Goal: Task Accomplishment & Management: Use online tool/utility

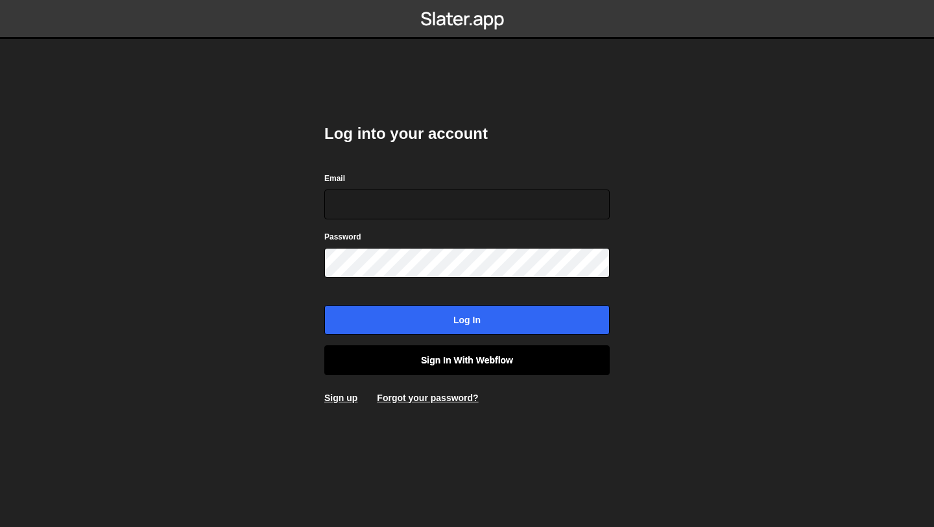
click at [462, 361] on link "Sign in with Webflow" at bounding box center [466, 360] width 285 height 30
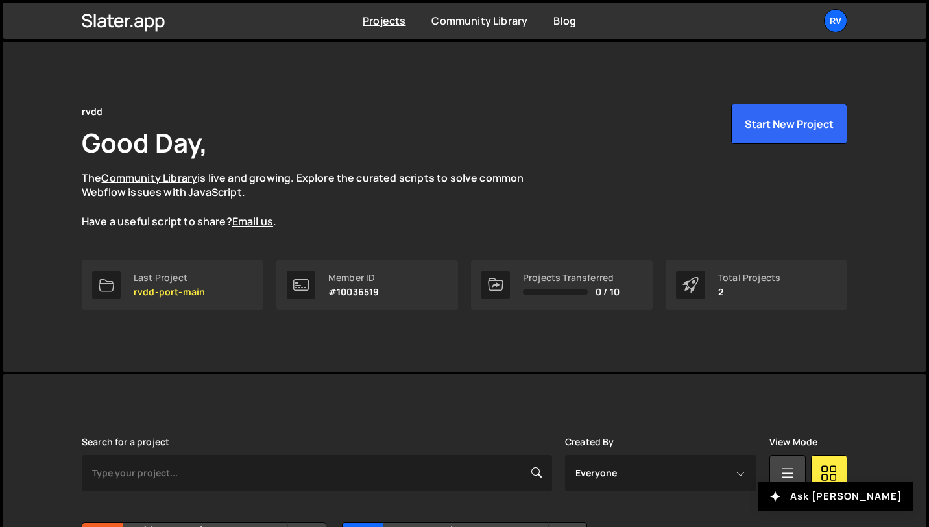
scroll to position [141, 0]
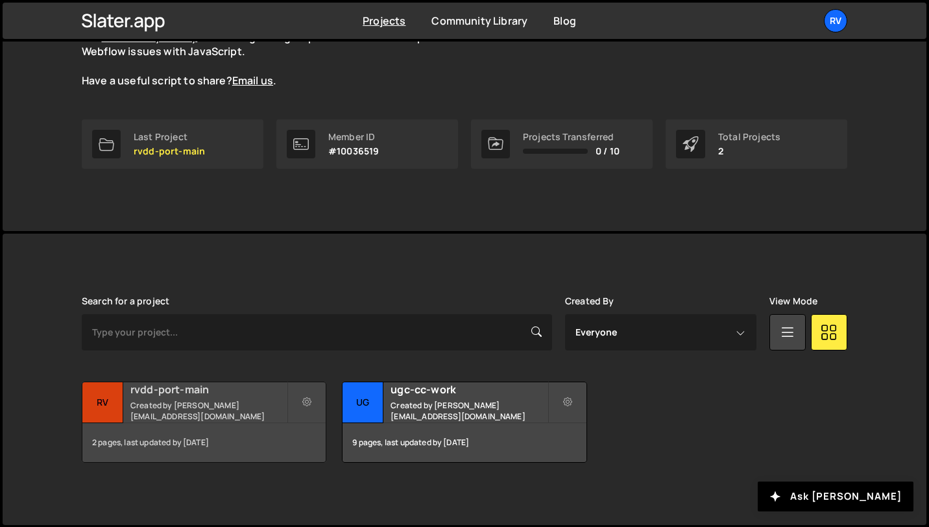
click at [238, 392] on h2 "rvdd-port-main" at bounding box center [208, 389] width 156 height 14
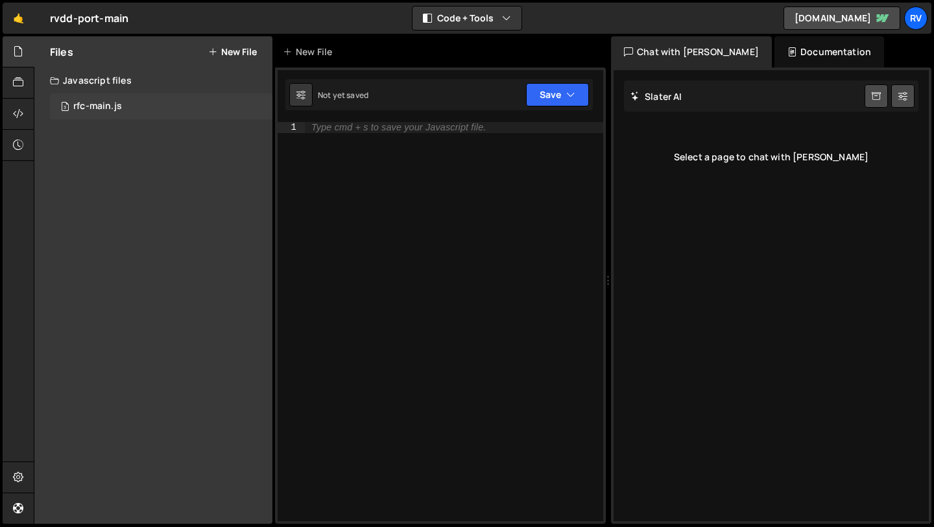
click at [122, 110] on div "3 rfc-main.js 0" at bounding box center [161, 106] width 223 height 26
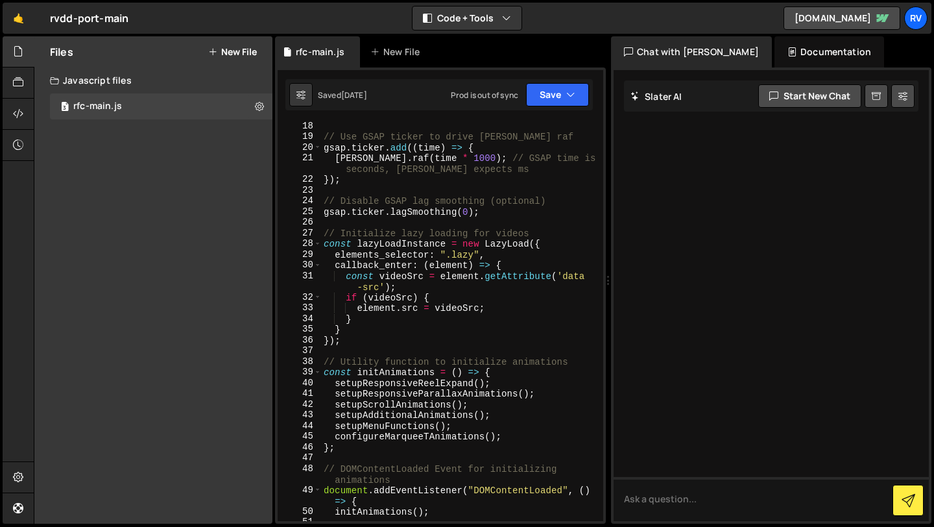
scroll to position [348, 0]
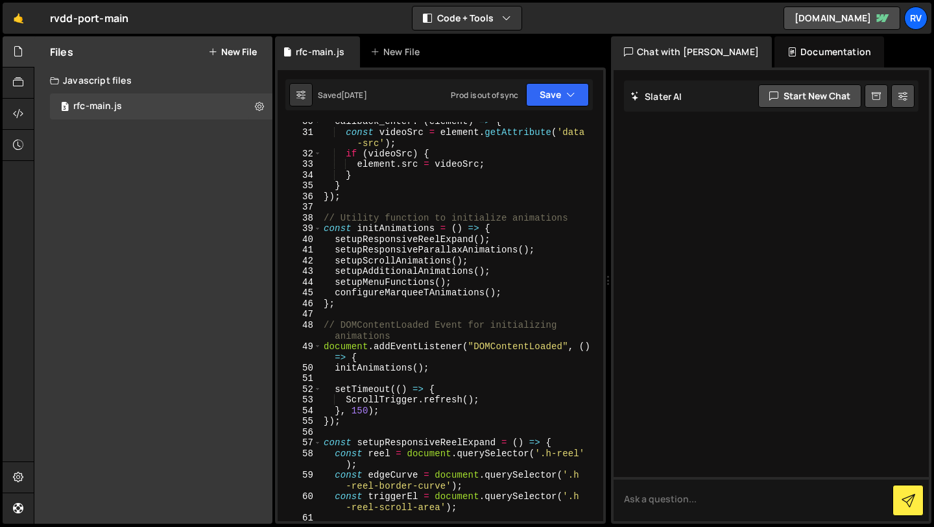
click at [472, 378] on div "callback_enter : ( element ) => { const videoSrc = element . getAttribute ( 'da…" at bounding box center [459, 326] width 277 height 420
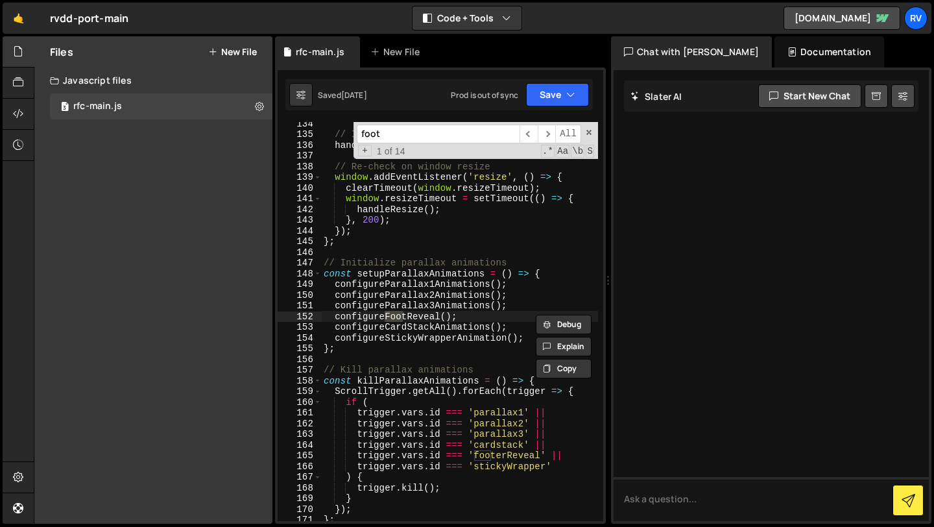
scroll to position [1577, 0]
click at [550, 136] on span "​" at bounding box center [547, 134] width 18 height 19
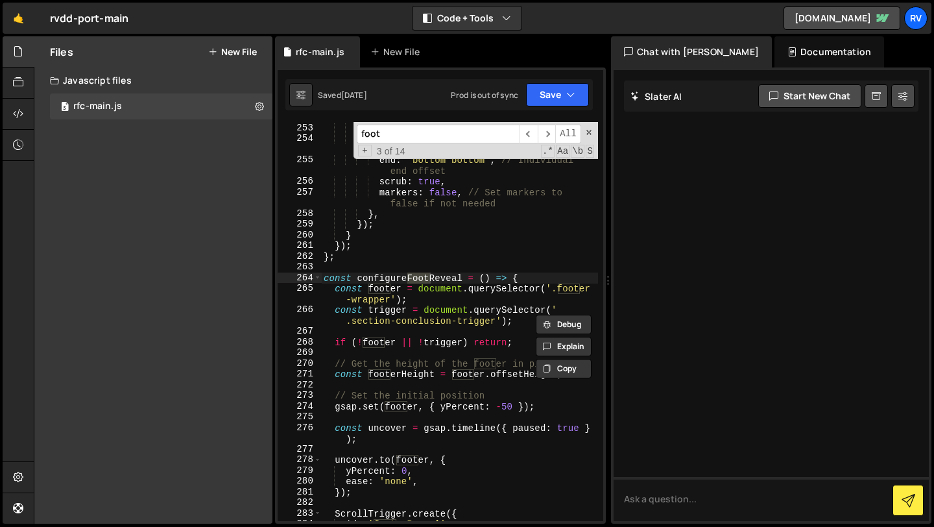
scroll to position [3119, 0]
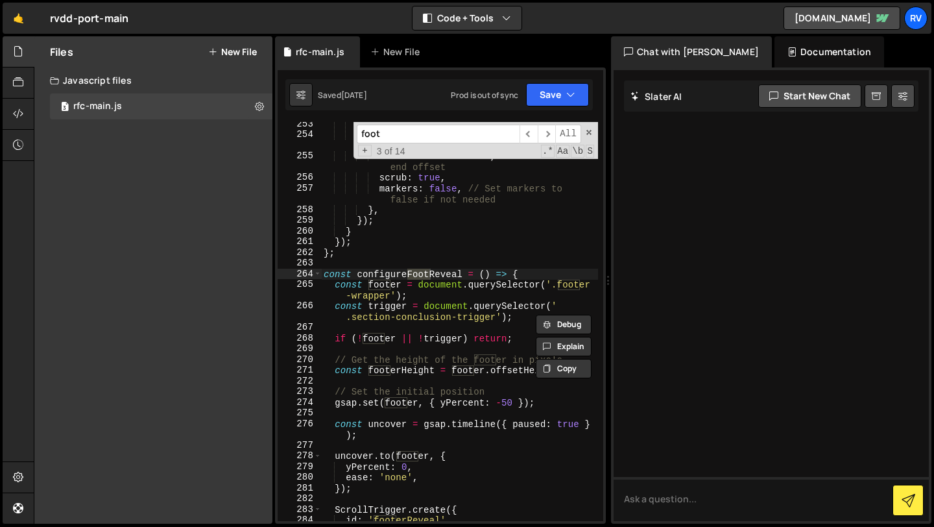
drag, startPoint x: 419, startPoint y: 132, endPoint x: 313, endPoint y: 132, distance: 106.4
click at [313, 132] on div "253 254 255 256 257 258 259 260 261 262 263 264 265 266 267 268 269 270 271 272…" at bounding box center [441, 321] width 326 height 399
click at [426, 137] on input "foot" at bounding box center [438, 134] width 163 height 19
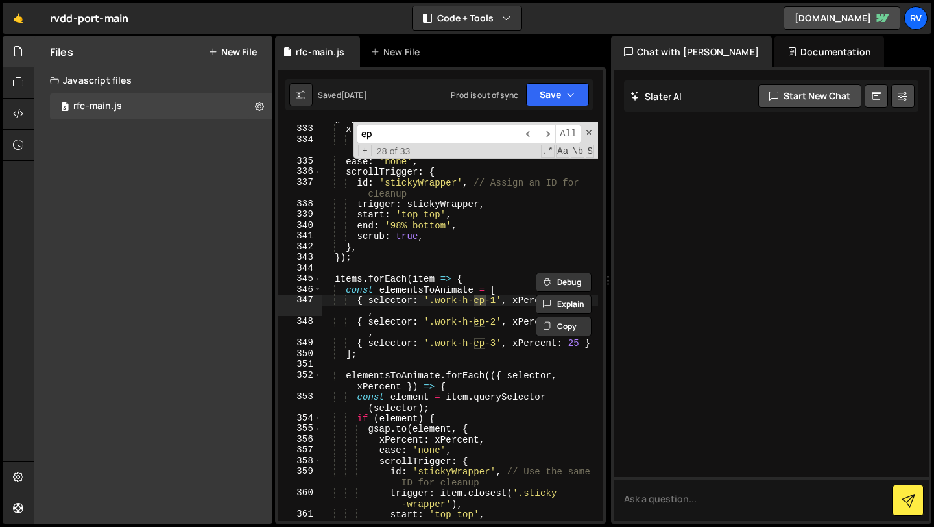
scroll to position [4134, 0]
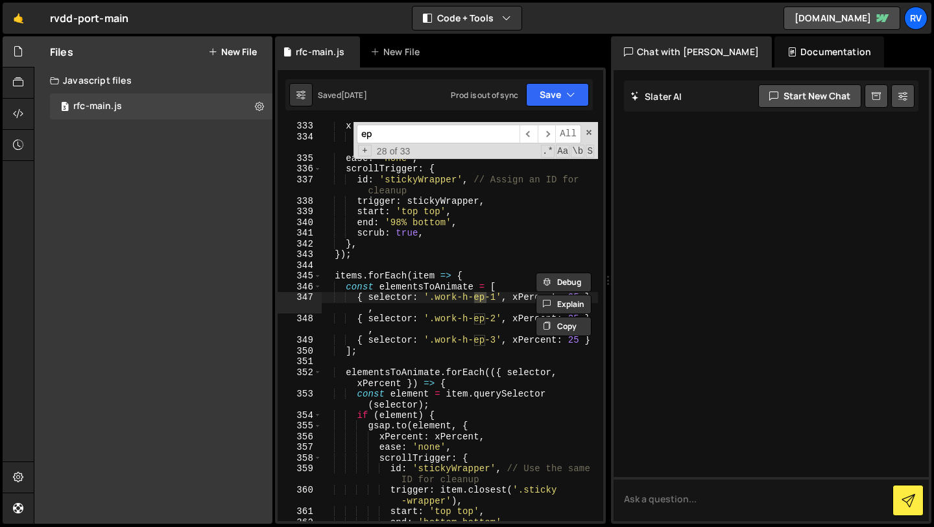
click at [376, 133] on input "ep" at bounding box center [438, 134] width 163 height 19
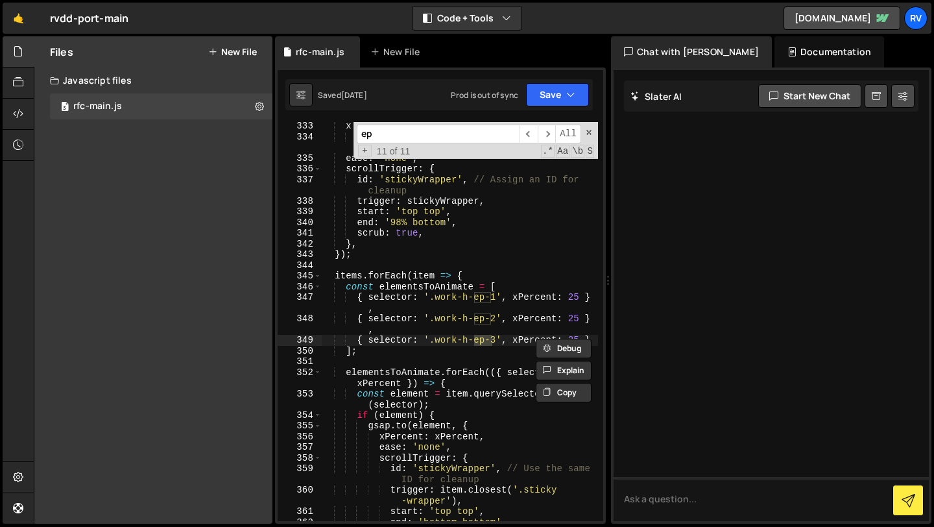
type input "e"
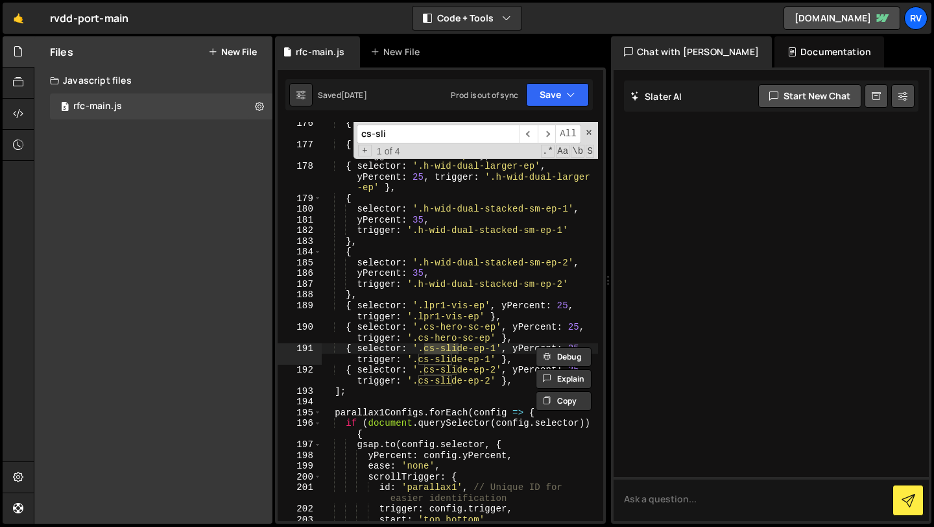
type input "cs-sli"
type textarea "{ selector: '.cs-slide-ep-2', yPercent: 25, trigger: '.cs-slide-ep-2' },"
click at [370, 383] on div "{ selector : '.h-he-aft-ep' , yPercent : 35 , trigger : '.h-he-aft-ep' } , { se…" at bounding box center [459, 333] width 277 height 431
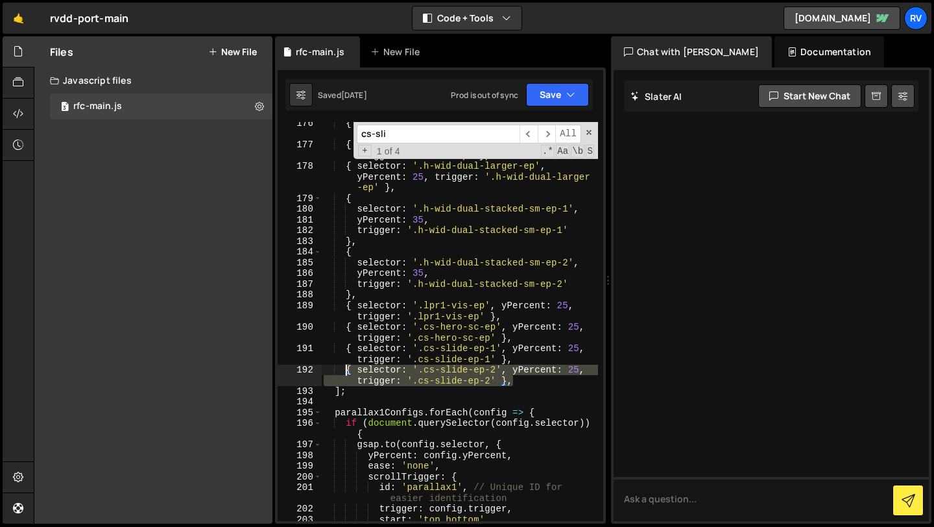
drag, startPoint x: 531, startPoint y: 382, endPoint x: 349, endPoint y: 367, distance: 182.9
click at [349, 367] on div "{ selector : '.h-he-aft-ep' , yPercent : 35 , trigger : '.h-he-aft-ep' } , { se…" at bounding box center [459, 333] width 277 height 431
click at [521, 379] on div "{ selector : '.h-he-aft-ep' , yPercent : 35 , trigger : '.h-he-aft-ep' } , { se…" at bounding box center [459, 321] width 277 height 399
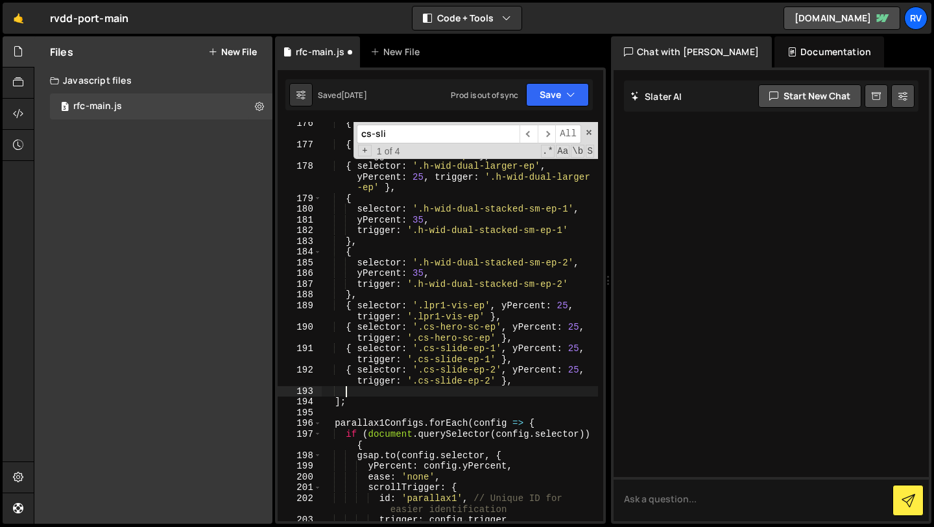
paste textarea "{ selector: '.cs-slide-ep-2', yPercent: 25, trigger: '.cs-slide-ep-2' },"
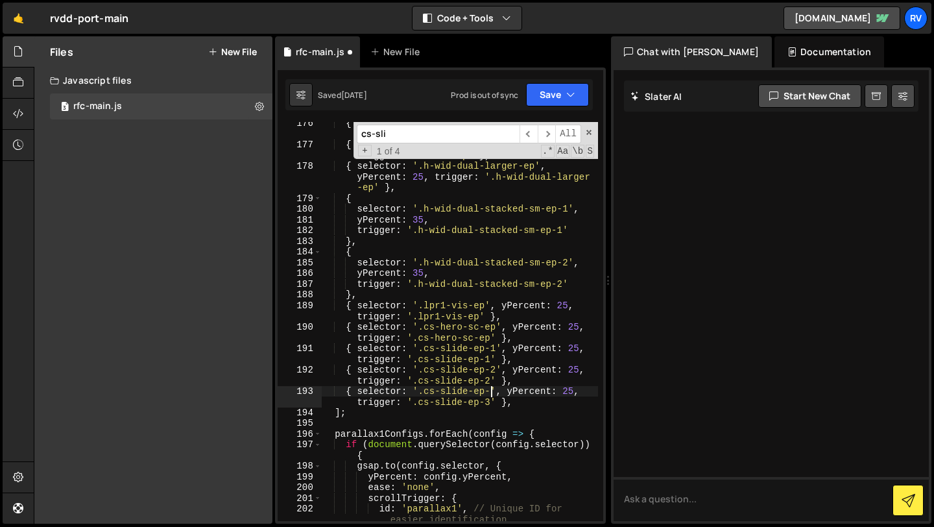
scroll to position [0, 12]
click at [495, 350] on div "{ selector : '.h-he-aft-ep' , yPercent : 35 , trigger : '.h-he-aft-ep' } , { se…" at bounding box center [459, 333] width 277 height 431
click at [561, 101] on button "Save" at bounding box center [557, 94] width 63 height 23
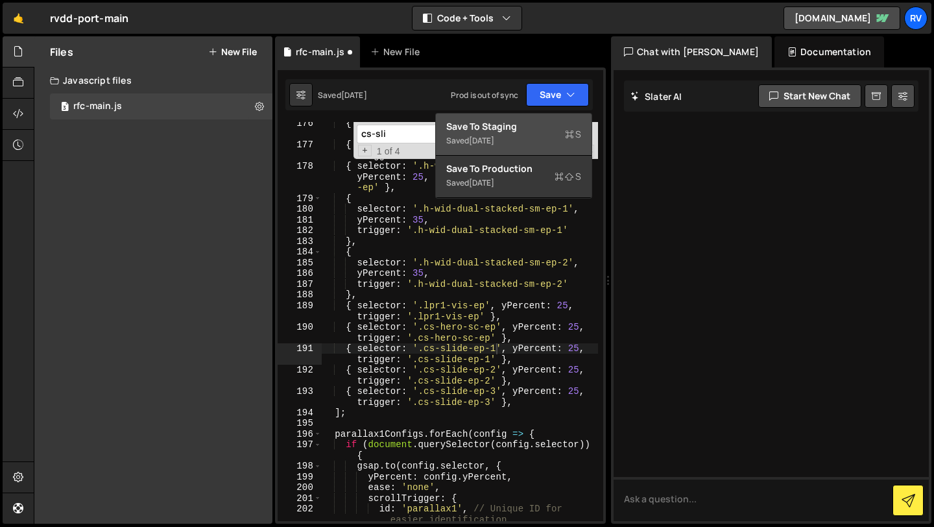
click at [522, 144] on div "Saved 6 days ago" at bounding box center [513, 141] width 135 height 16
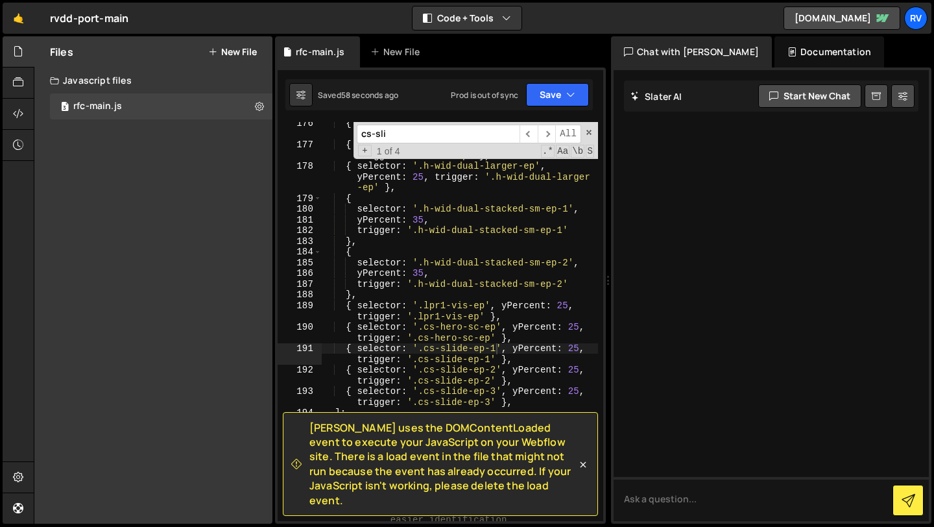
click at [439, 268] on div "{ selector : '.h-he-aft-ep' , yPercent : 35 , trigger : '.h-he-aft-ep' } , { se…" at bounding box center [459, 333] width 277 height 431
click at [583, 95] on button "Save" at bounding box center [557, 94] width 63 height 23
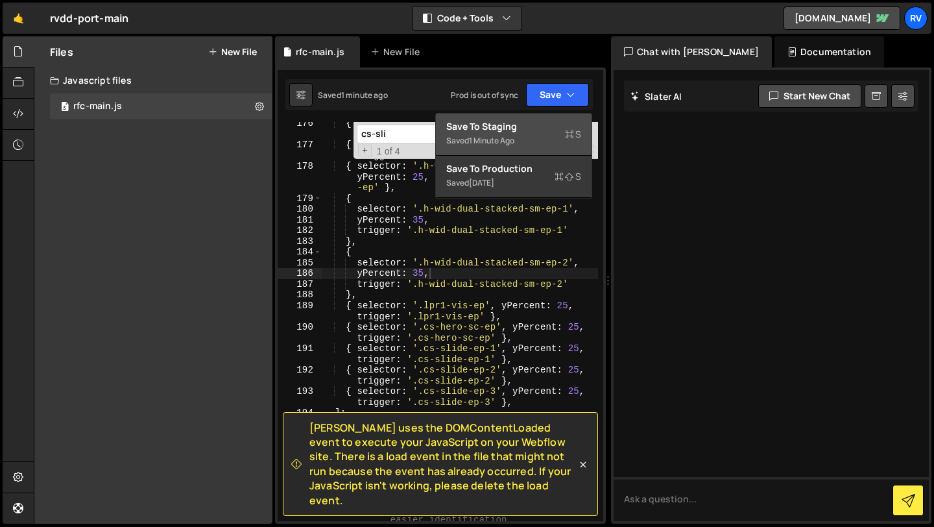
click at [559, 132] on div "Save to Staging S" at bounding box center [513, 126] width 135 height 13
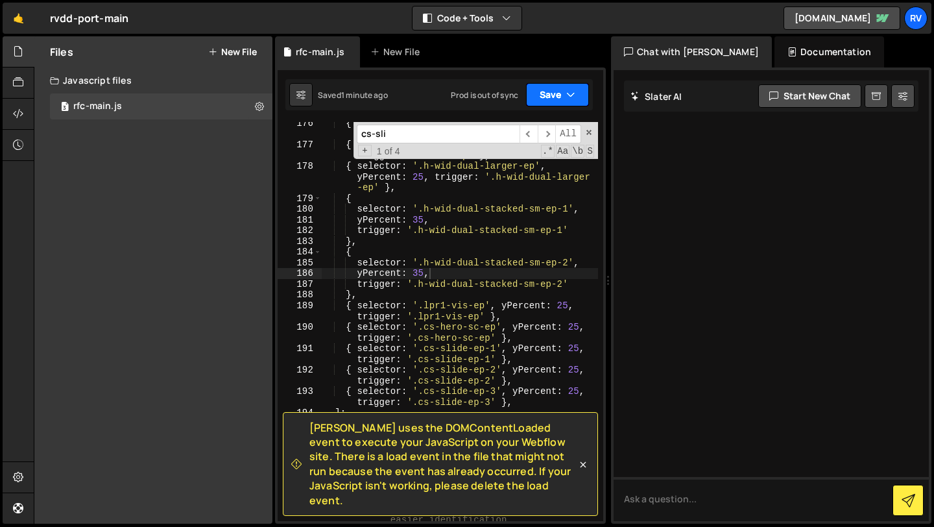
click at [563, 97] on button "Save" at bounding box center [557, 94] width 63 height 23
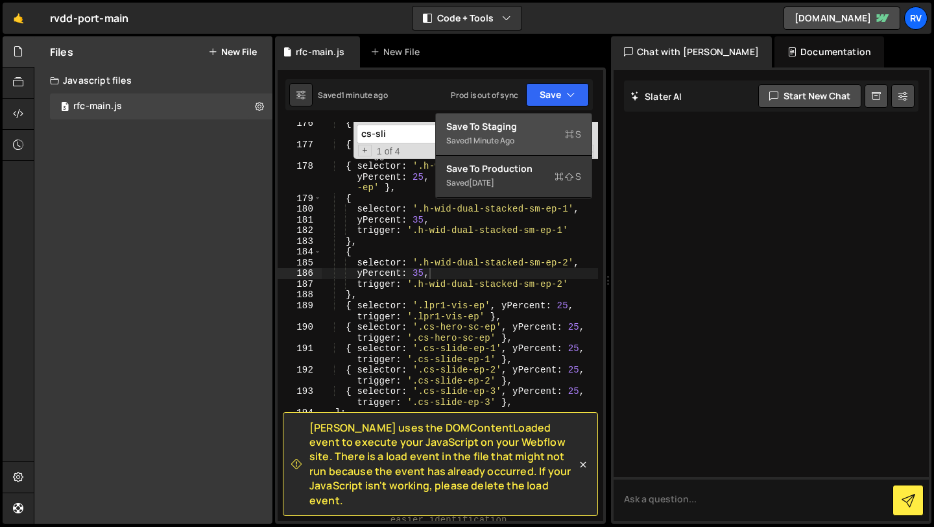
click at [542, 130] on div "Save to Staging S" at bounding box center [513, 126] width 135 height 13
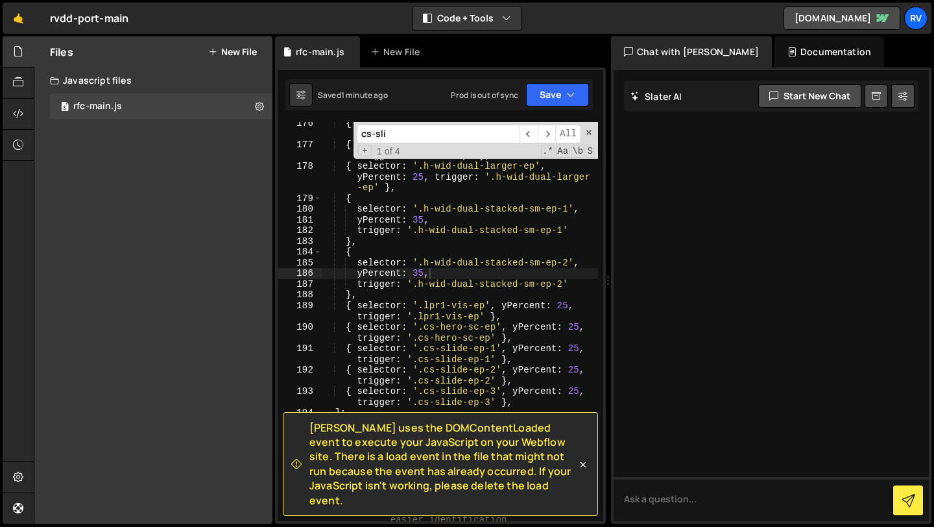
click at [568, 76] on div "Slater uses the DOMContentLoaded event to execute your JavaScript on your Webfl…" at bounding box center [440, 295] width 331 height 456
click at [563, 88] on button "Save" at bounding box center [557, 94] width 63 height 23
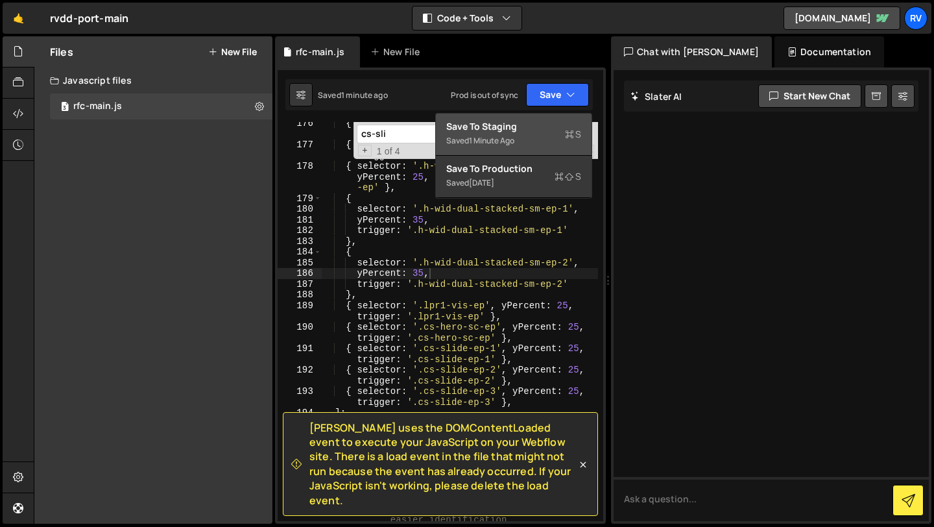
click at [530, 137] on div "Saved 1 minute ago" at bounding box center [513, 141] width 135 height 16
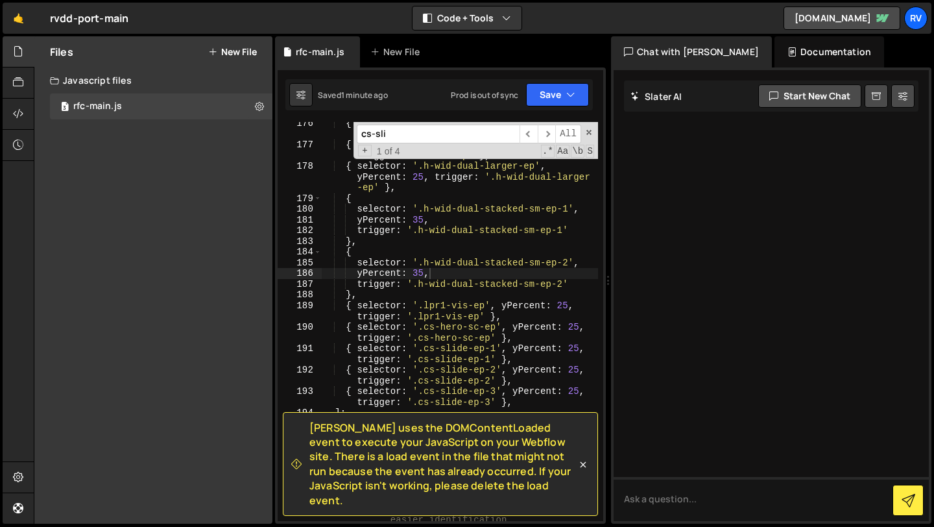
type textarea "},"
click at [489, 239] on div "{ selector : '.h-he-aft-ep' , yPercent : 35 , trigger : '.h-he-aft-ep' } , { se…" at bounding box center [459, 333] width 277 height 431
click at [569, 88] on icon "button" at bounding box center [570, 94] width 9 height 13
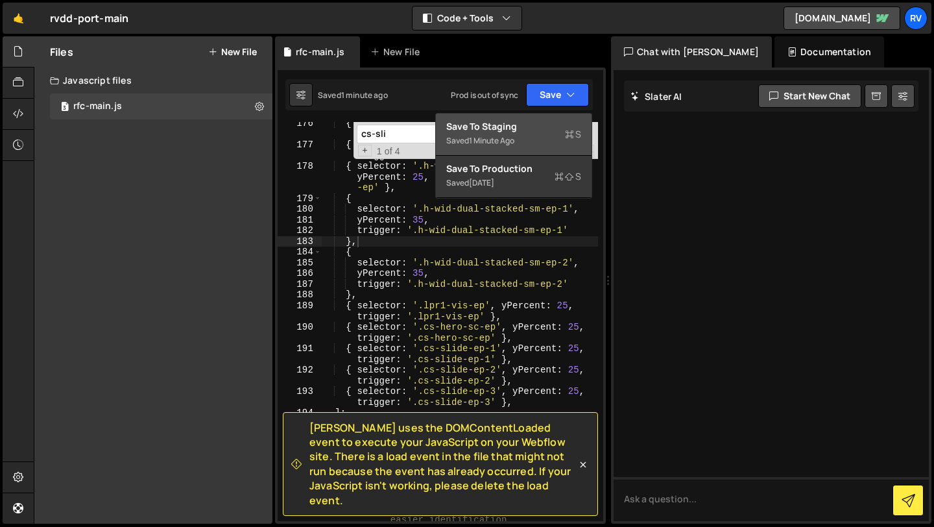
click at [553, 123] on div "Save to Staging S" at bounding box center [513, 126] width 135 height 13
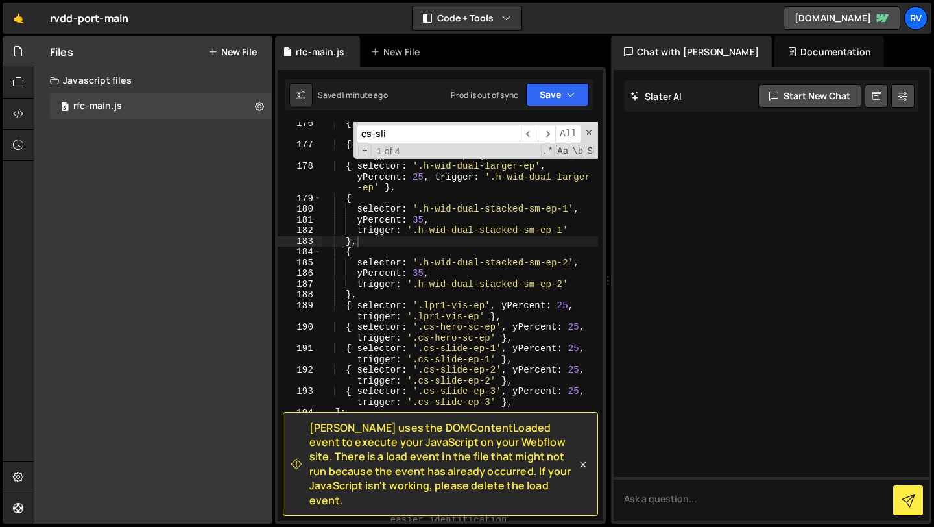
click at [454, 298] on div "{ selector : '.h-he-aft-ep' , yPercent : 35 , trigger : '.h-he-aft-ep' } , { se…" at bounding box center [459, 333] width 277 height 431
